Goal: Task Accomplishment & Management: Complete application form

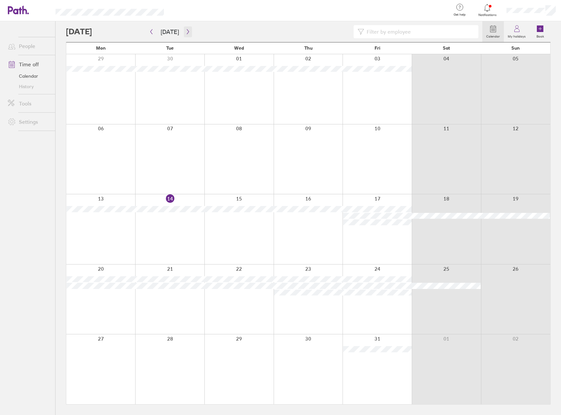
click at [185, 29] on icon "button" at bounding box center [187, 31] width 5 height 5
click at [152, 31] on icon "button" at bounding box center [151, 31] width 5 height 5
click at [111, 230] on div at bounding box center [100, 229] width 69 height 70
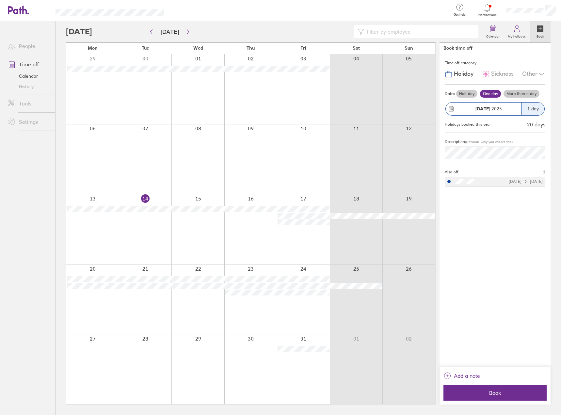
click at [496, 71] on span "Sickness" at bounding box center [502, 74] width 23 height 7
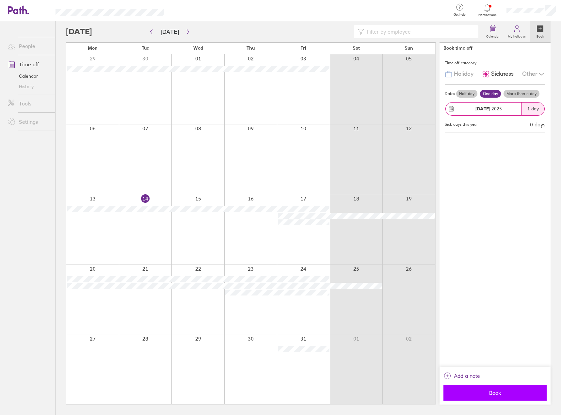
click at [495, 388] on button "Book" at bounding box center [494, 393] width 103 height 16
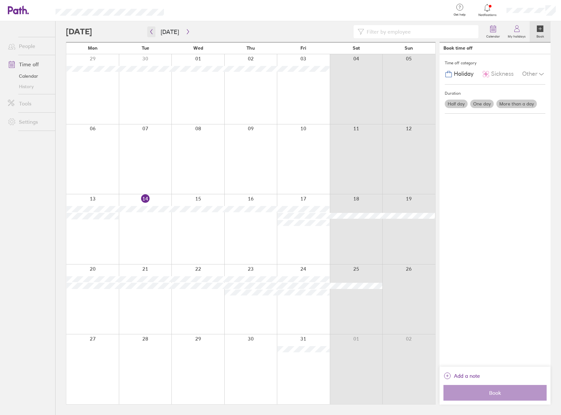
click at [152, 30] on icon "button" at bounding box center [151, 31] width 5 height 5
click at [485, 5] on icon at bounding box center [487, 8] width 8 height 8
